Goal: Task Accomplishment & Management: Manage account settings

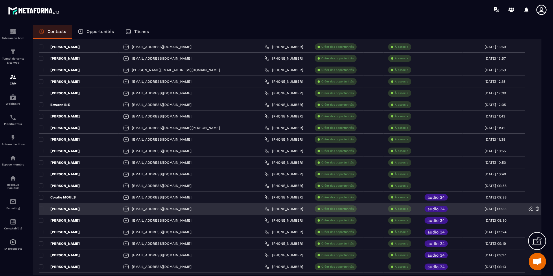
scroll to position [173, 0]
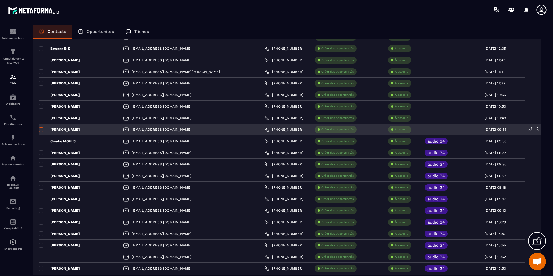
click at [39, 127] on span at bounding box center [41, 129] width 5 height 5
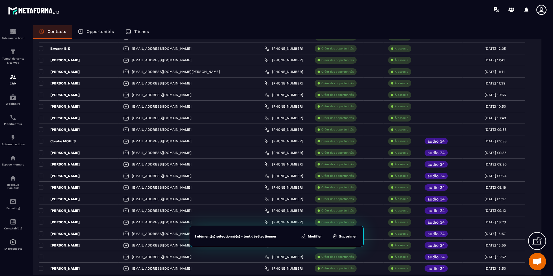
click at [318, 234] on button "Modifier" at bounding box center [311, 236] width 24 height 6
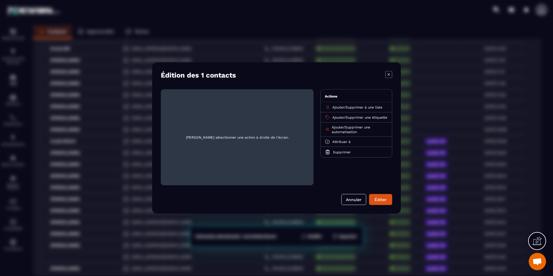
click at [344, 117] on p "Ajouter / Supprimer une étiquette" at bounding box center [359, 117] width 55 height 5
click at [356, 116] on span "Supprimer une étiquette" at bounding box center [366, 117] width 42 height 4
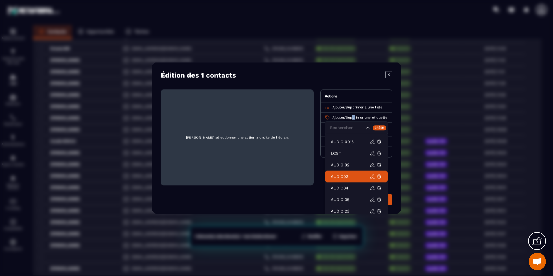
scroll to position [374, 0]
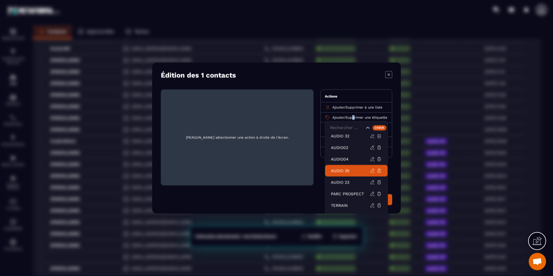
click at [357, 172] on p "AUDIO 35" at bounding box center [350, 171] width 39 height 6
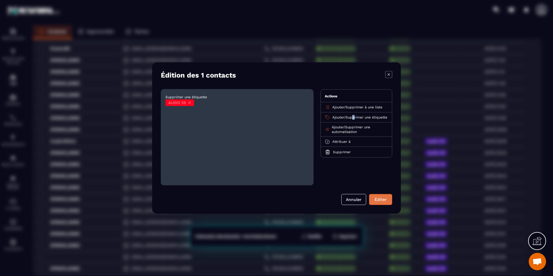
click at [379, 198] on button "Éditer" at bounding box center [380, 199] width 23 height 11
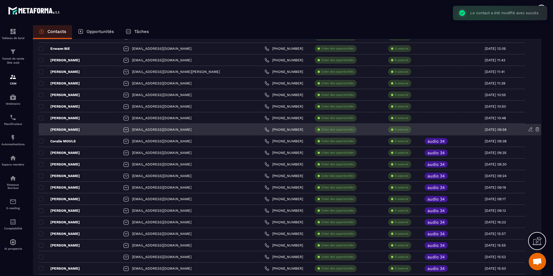
click at [60, 128] on p "[PERSON_NAME]" at bounding box center [59, 129] width 41 height 5
